Goal: Navigation & Orientation: Understand site structure

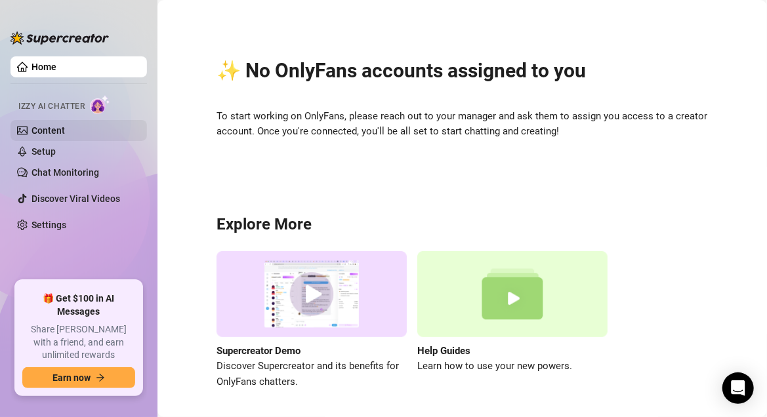
click at [65, 135] on link "Content" at bounding box center [48, 130] width 33 height 11
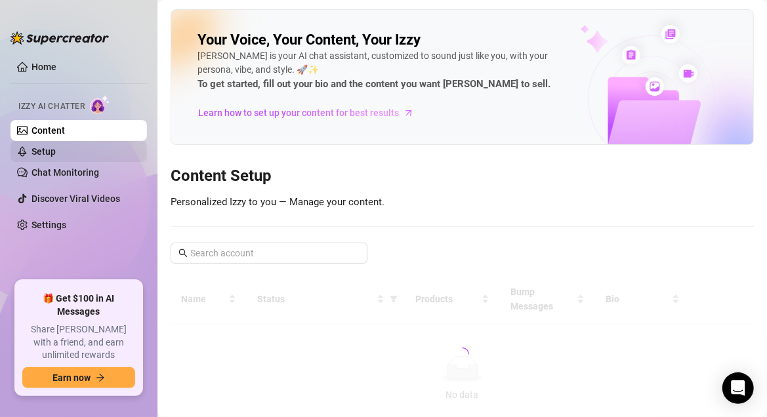
click at [56, 155] on link "Setup" at bounding box center [44, 151] width 24 height 11
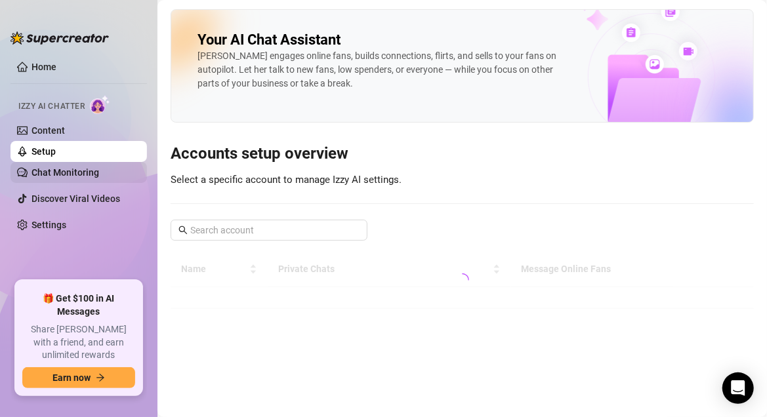
click at [70, 169] on link "Chat Monitoring" at bounding box center [66, 172] width 68 height 11
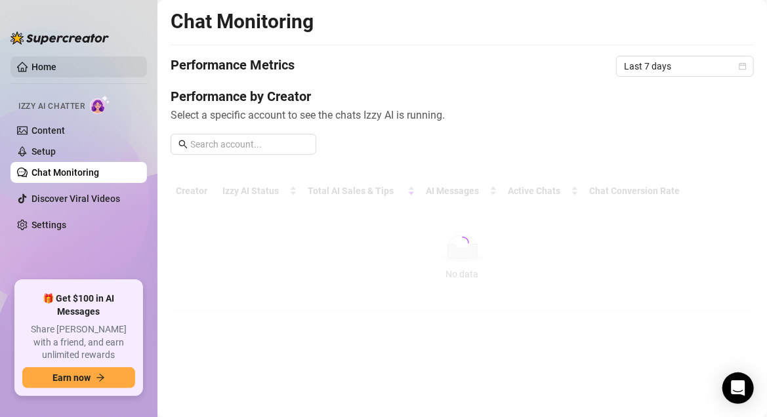
click at [32, 67] on link "Home" at bounding box center [44, 67] width 25 height 11
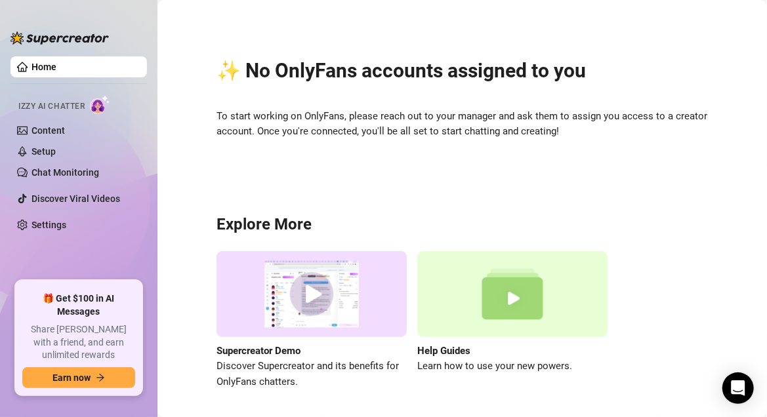
click at [396, 203] on div "✨ No OnlyFans accounts assigned to you To start working on OnlyFans, please rea…" at bounding box center [463, 216] width 584 height 414
